Goal: Information Seeking & Learning: Learn about a topic

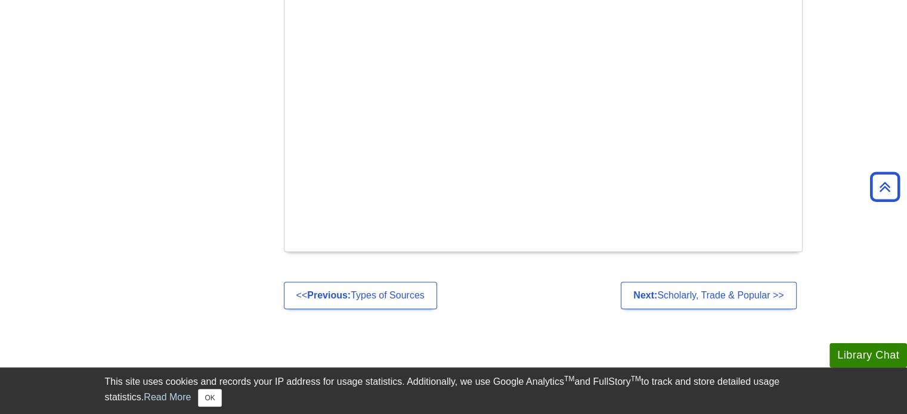
scroll to position [715, 0]
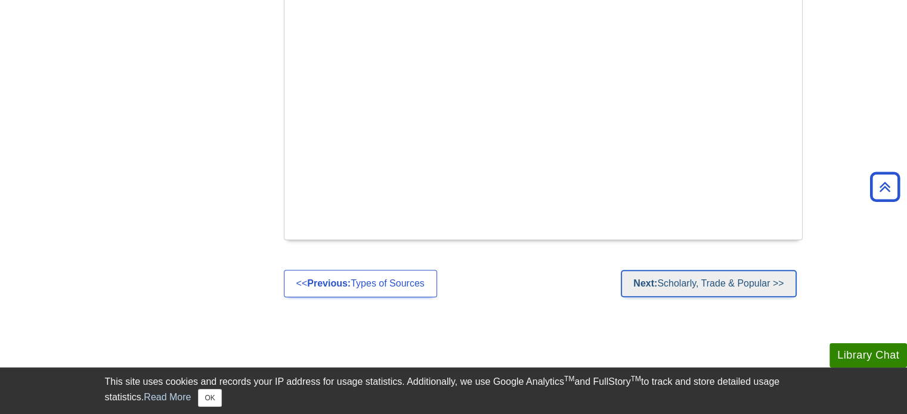
click at [739, 270] on link "Next: Scholarly, Trade & Popular >>" at bounding box center [708, 283] width 175 height 27
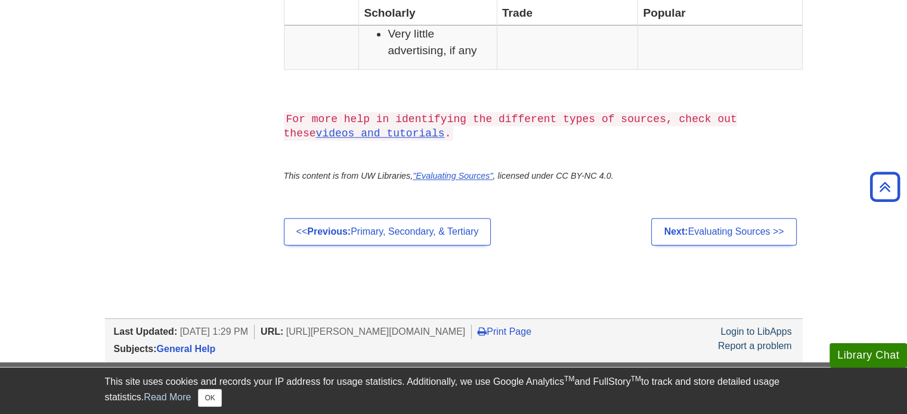
scroll to position [1188, 0]
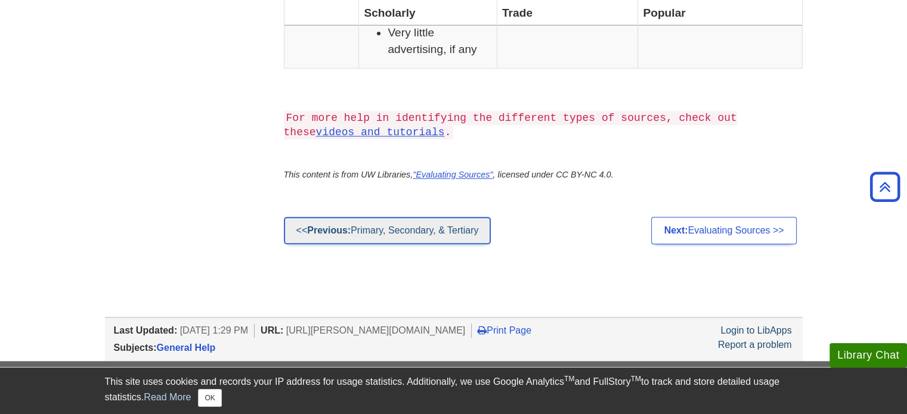
click at [408, 228] on link "<< Previous: Primary, Secondary, & Tertiary" at bounding box center [387, 230] width 207 height 27
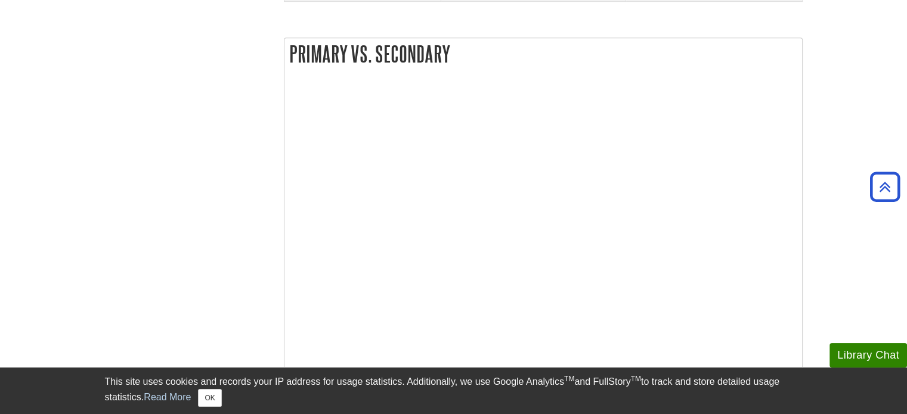
scroll to position [580, 0]
